Goal: Check status: Check status

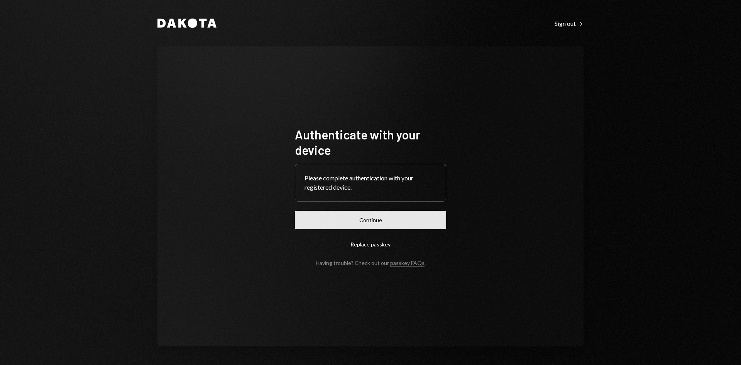
click at [370, 224] on button "Continue" at bounding box center [370, 220] width 151 height 18
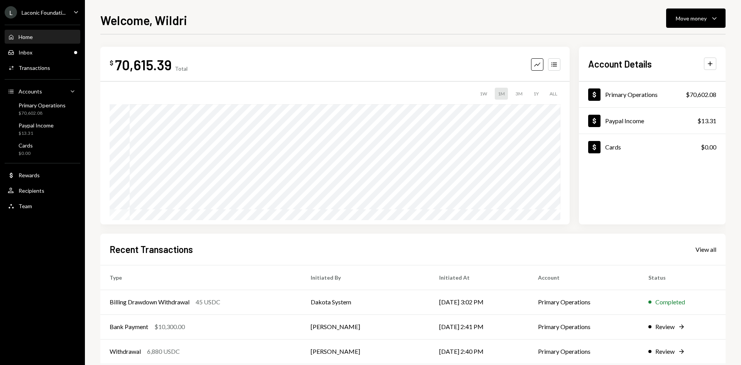
click at [44, 44] on div "Home Home Inbox Inbox Activities Transactions Accounts Accounts Caret Down Prim…" at bounding box center [42, 117] width 85 height 194
click at [47, 50] on div "Inbox Inbox" at bounding box center [42, 52] width 69 height 7
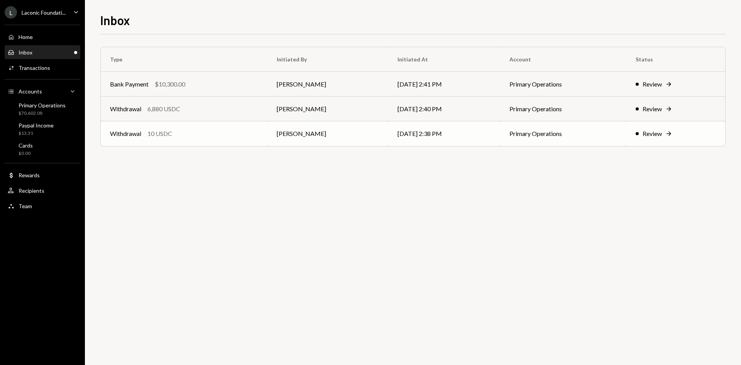
click at [269, 130] on td "[PERSON_NAME]" at bounding box center [327, 133] width 121 height 25
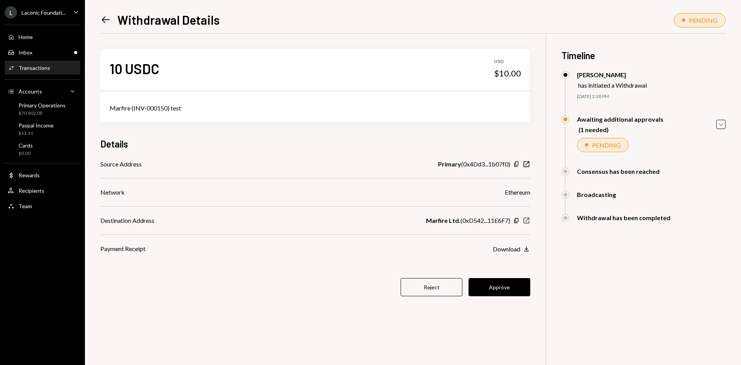
click at [527, 218] on icon "New Window" at bounding box center [526, 220] width 8 height 8
click at [496, 280] on button "Approve" at bounding box center [499, 287] width 62 height 18
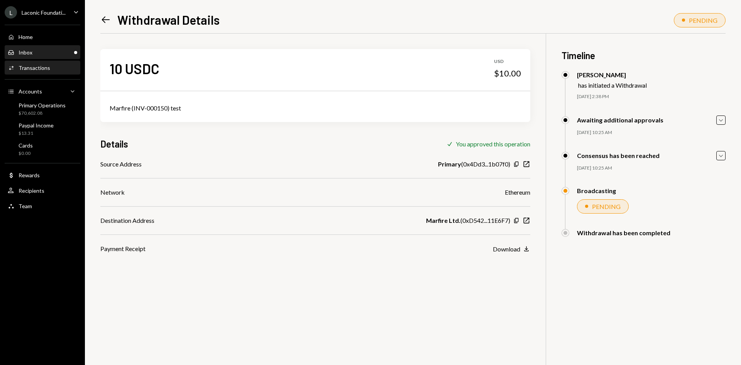
click at [58, 53] on div "Inbox Inbox" at bounding box center [42, 52] width 69 height 7
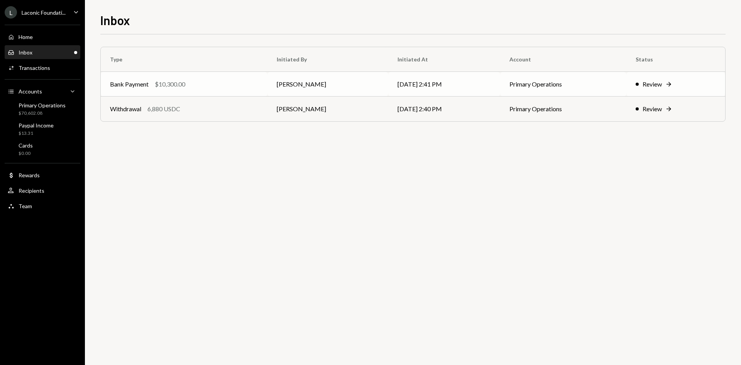
click at [288, 88] on td "[PERSON_NAME]" at bounding box center [327, 84] width 121 height 25
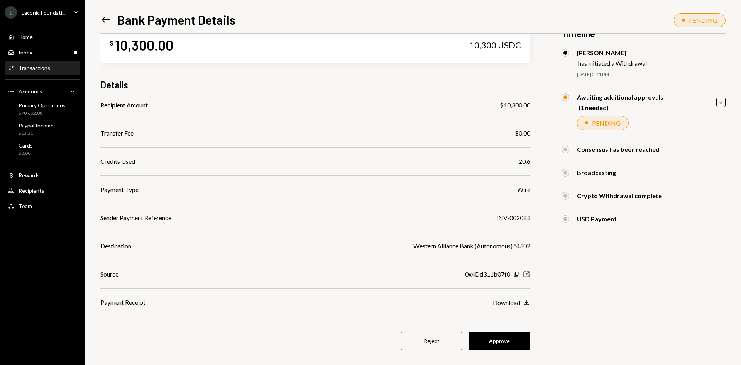
scroll to position [34, 0]
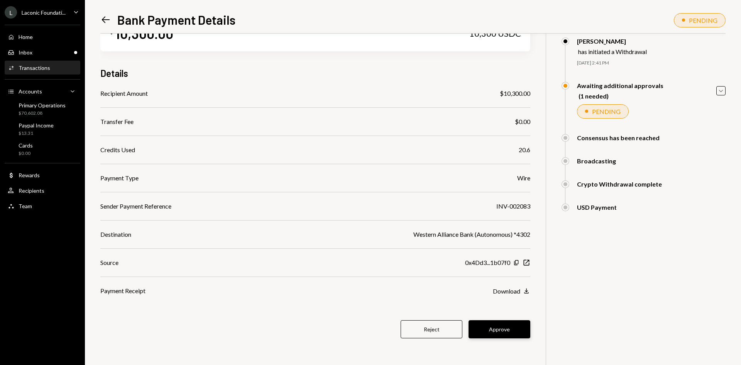
click at [507, 329] on button "Approve" at bounding box center [499, 329] width 62 height 18
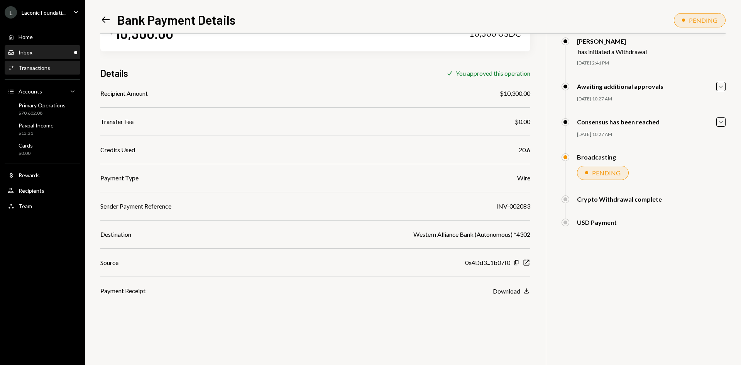
click at [36, 52] on div "Inbox Inbox" at bounding box center [42, 52] width 69 height 7
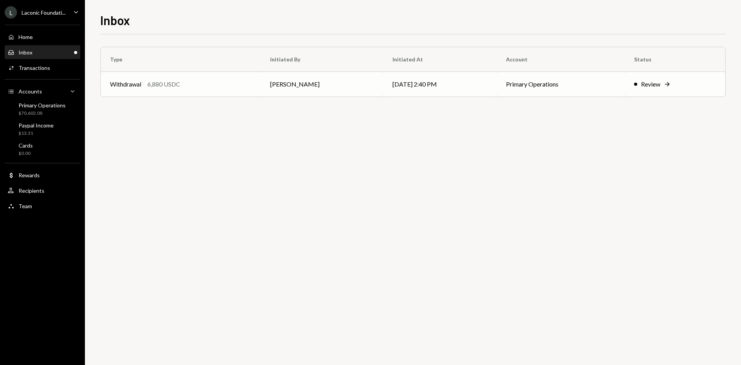
click at [294, 84] on td "[PERSON_NAME]" at bounding box center [322, 84] width 122 height 25
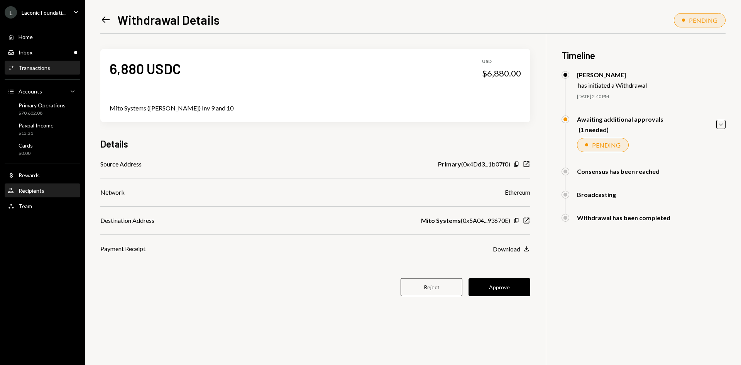
click at [39, 193] on div "Recipients" at bounding box center [32, 190] width 26 height 7
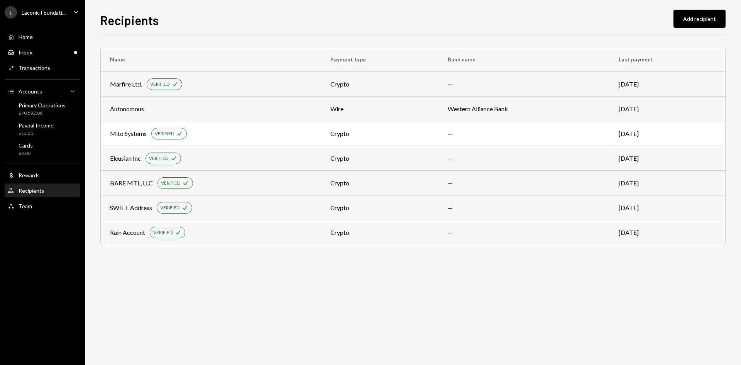
click at [538, 135] on td "—" at bounding box center [523, 133] width 171 height 25
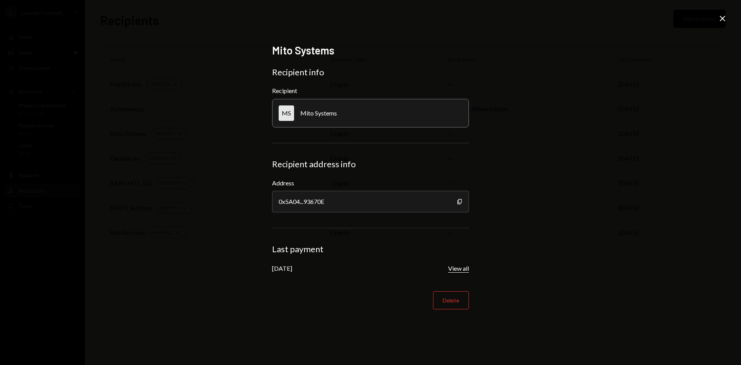
click at [462, 269] on button "View all" at bounding box center [458, 268] width 21 height 8
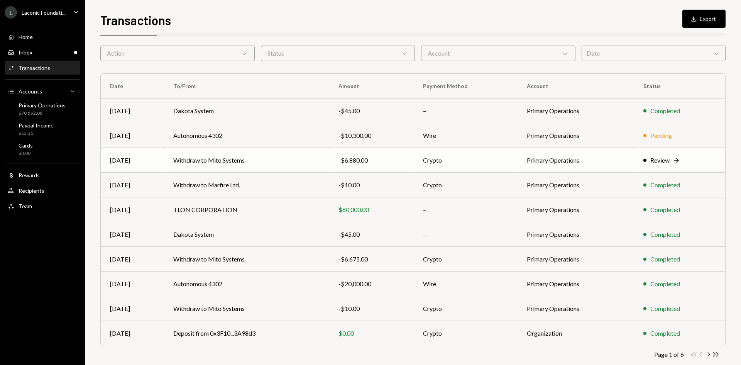
scroll to position [38, 0]
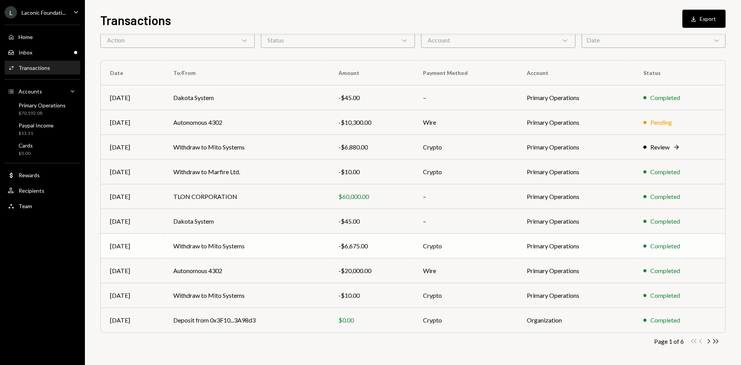
click at [386, 247] on div "-$6,675.00" at bounding box center [371, 245] width 66 height 9
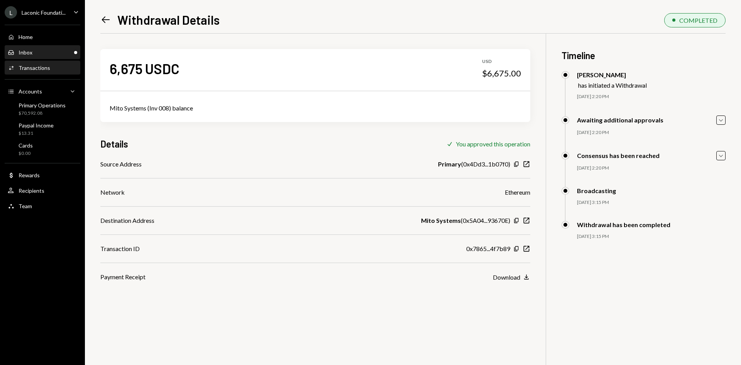
click at [55, 52] on div "Inbox Inbox" at bounding box center [42, 52] width 69 height 7
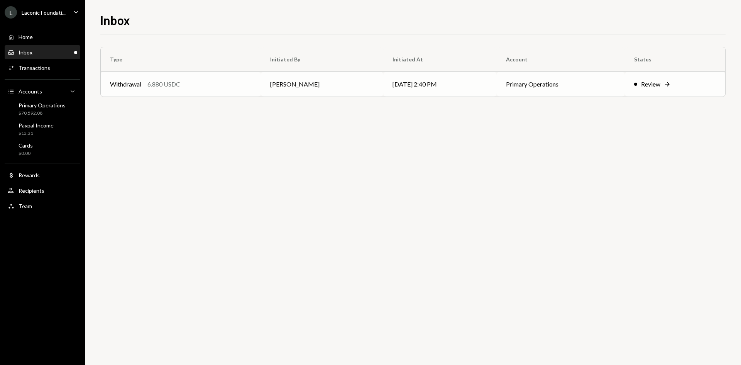
click at [291, 89] on td "[PERSON_NAME]" at bounding box center [322, 84] width 122 height 25
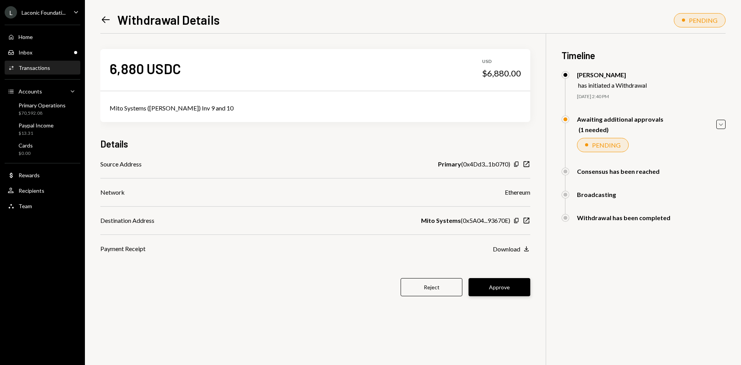
click at [521, 281] on button "Approve" at bounding box center [499, 287] width 62 height 18
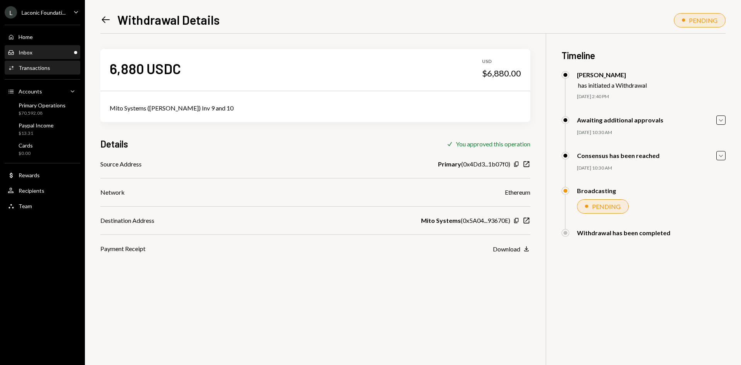
click at [49, 51] on div "Inbox Inbox" at bounding box center [42, 52] width 69 height 7
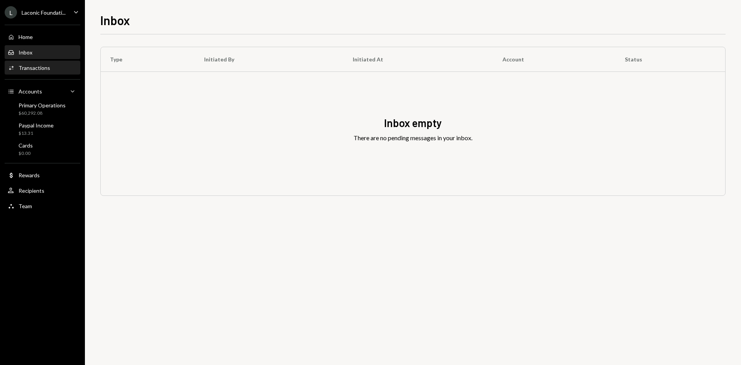
click at [63, 69] on div "Activities Transactions" at bounding box center [42, 67] width 69 height 7
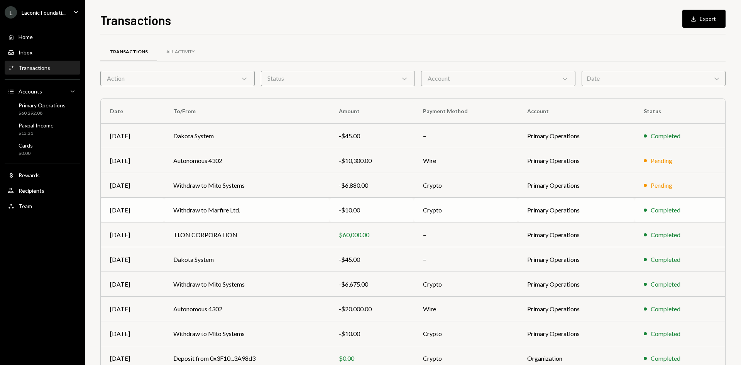
click at [306, 210] on td "Withdraw to Marfire Ltd." at bounding box center [247, 210] width 166 height 25
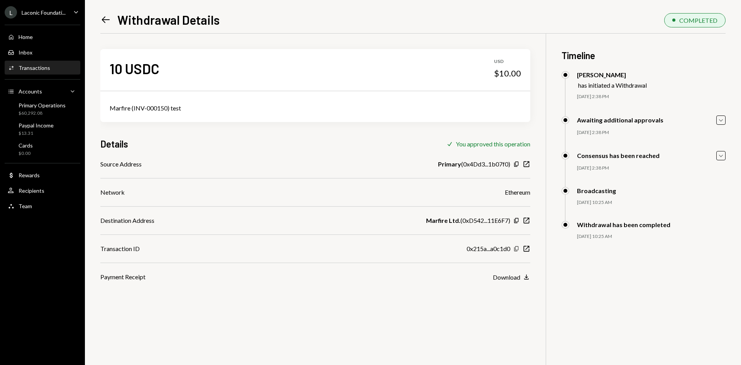
click at [517, 247] on icon "Copy" at bounding box center [516, 248] width 6 height 6
click at [39, 68] on div "Transactions" at bounding box center [35, 67] width 32 height 7
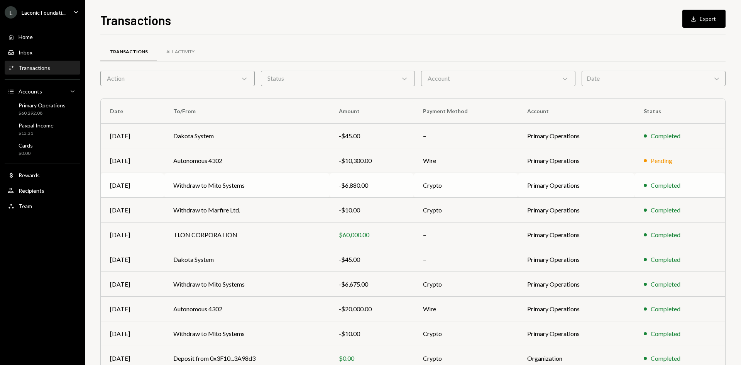
click at [274, 184] on td "Withdraw to Mito Systems" at bounding box center [247, 185] width 166 height 25
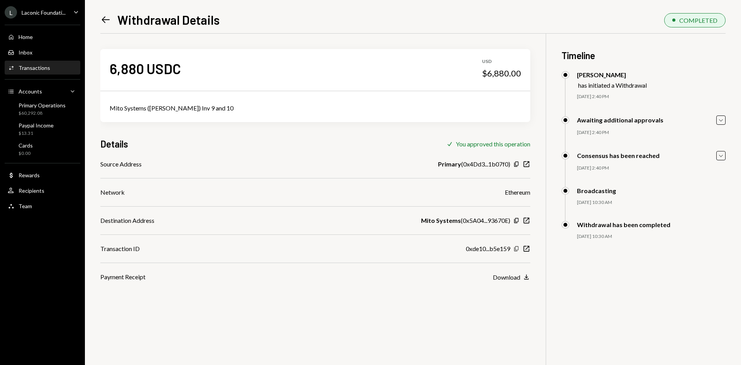
click at [517, 250] on icon "button" at bounding box center [516, 248] width 4 height 5
